Goal: Information Seeking & Learning: Find specific fact

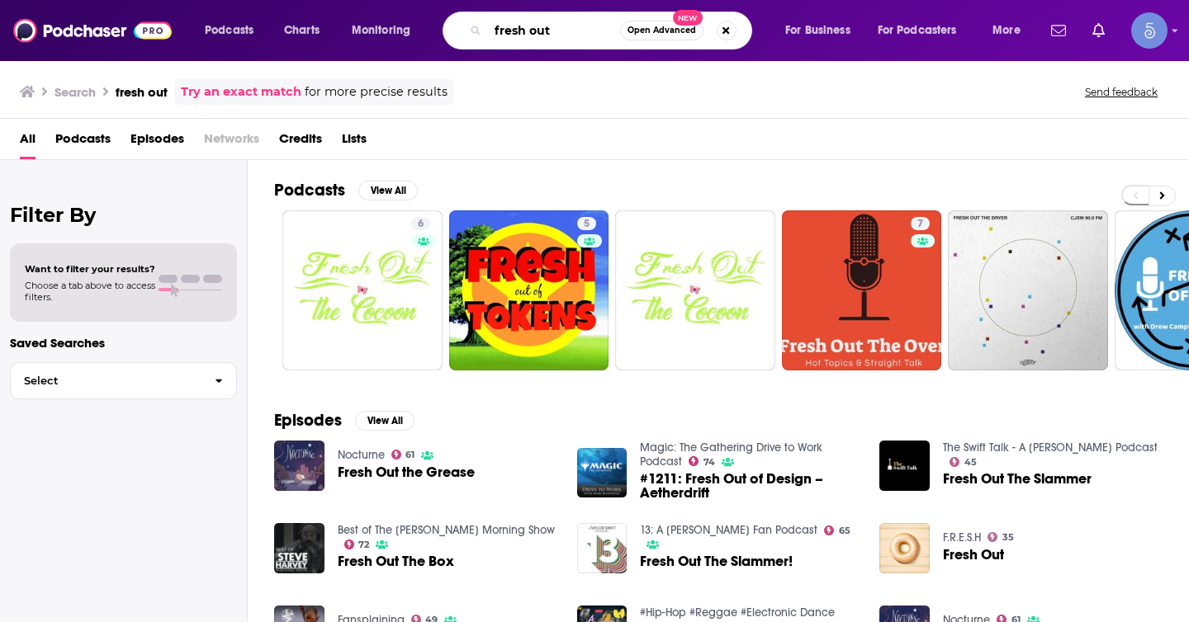
click at [573, 32] on input "fresh out" at bounding box center [554, 30] width 132 height 26
click at [532, 29] on input "fresh out podcast" at bounding box center [554, 30] width 132 height 26
type input "fresh out podcast"
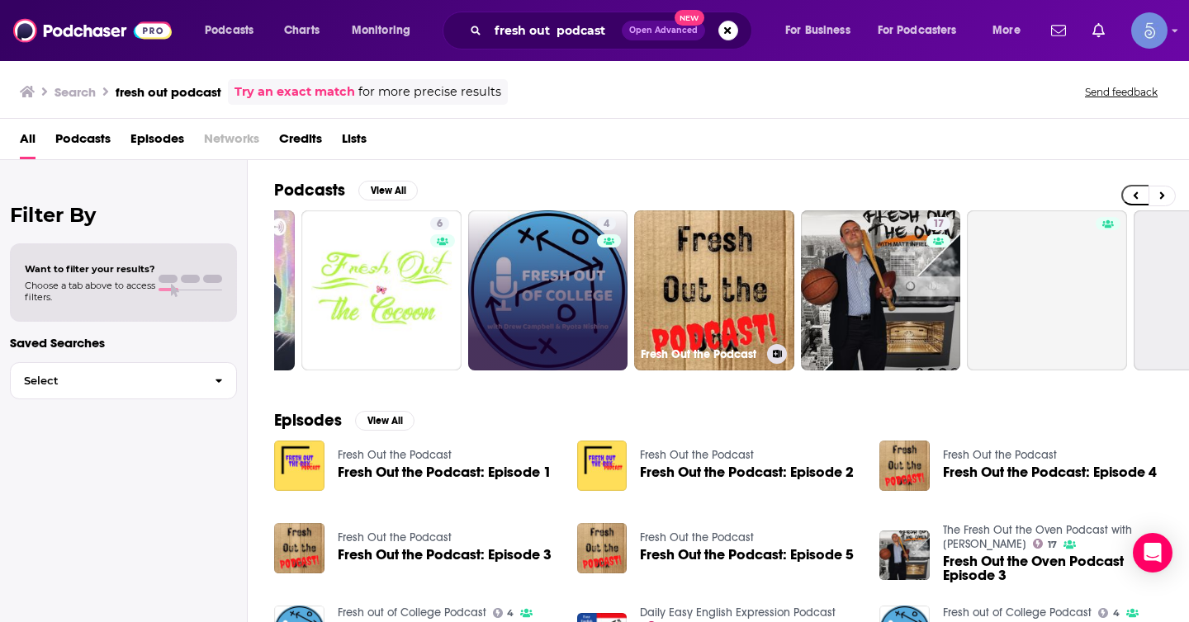
scroll to position [0, 339]
